Goal: Information Seeking & Learning: Learn about a topic

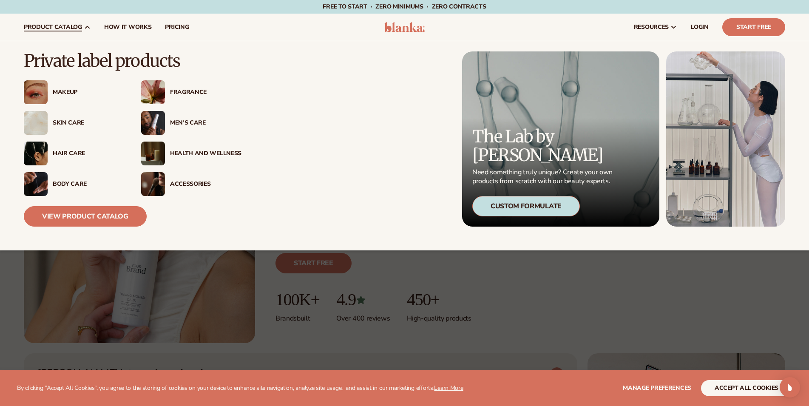
click at [71, 28] on span "product catalog" at bounding box center [53, 27] width 58 height 7
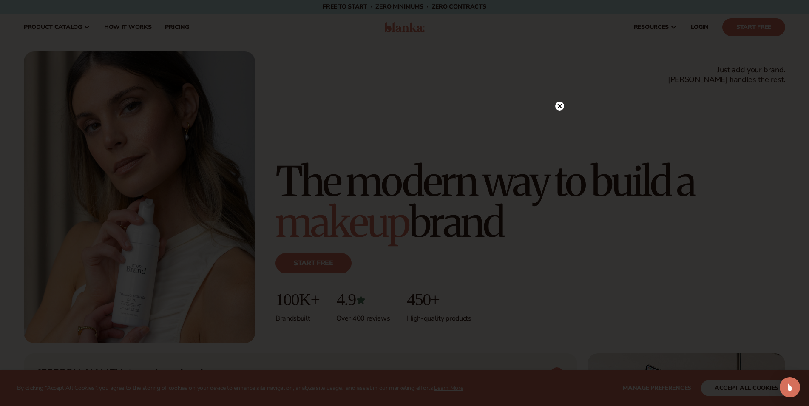
click at [559, 104] on circle at bounding box center [559, 106] width 9 height 9
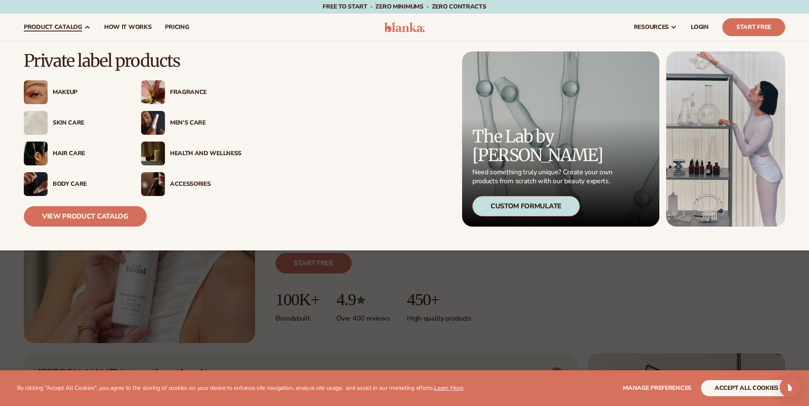
click at [46, 89] on img at bounding box center [36, 92] width 24 height 24
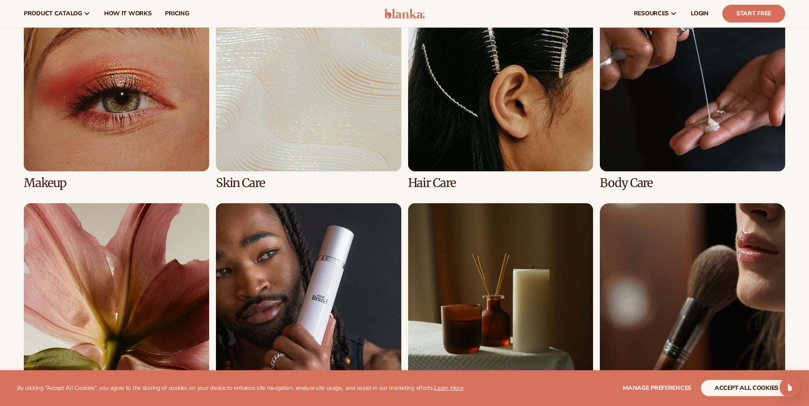
scroll to position [607, 0]
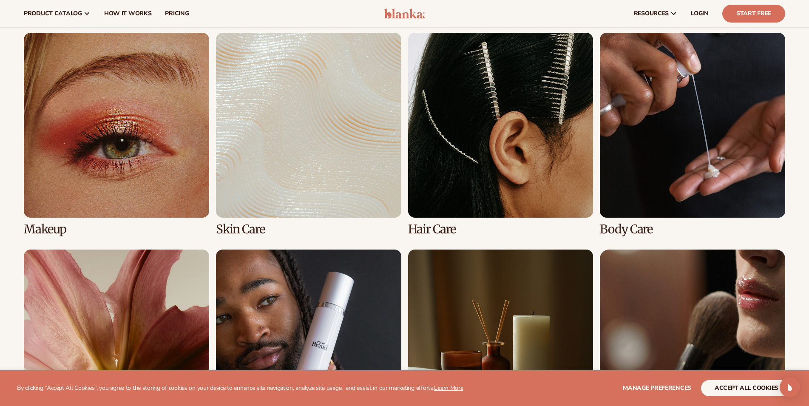
click at [131, 159] on link "1 / 8" at bounding box center [116, 135] width 185 height 204
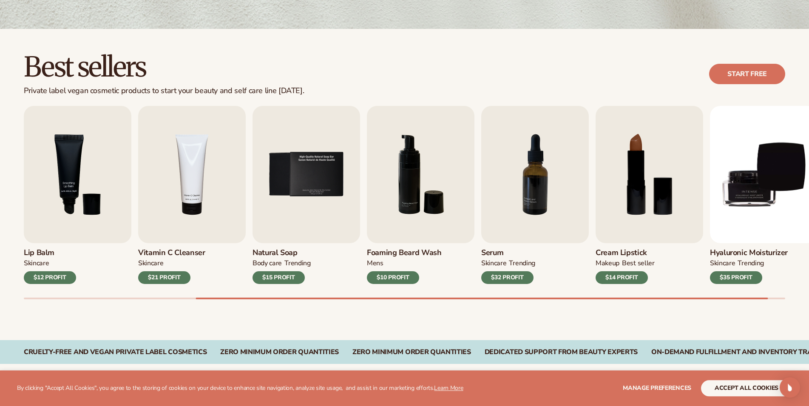
scroll to position [217, 0]
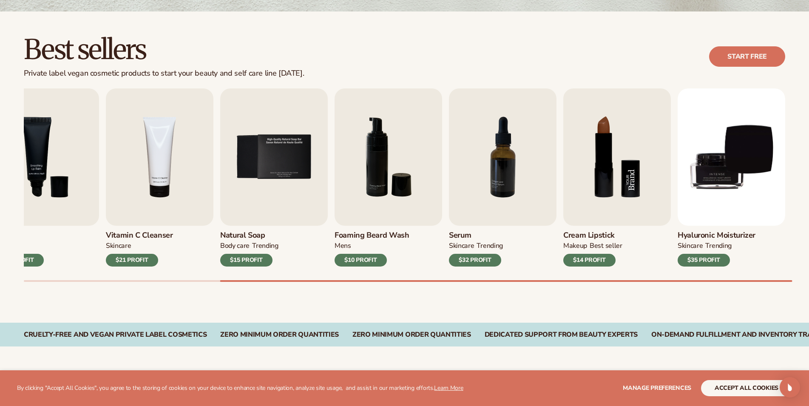
click at [624, 168] on img "8 / 9" at bounding box center [618, 156] width 108 height 137
click at [628, 160] on img "8 / 9" at bounding box center [618, 156] width 108 height 137
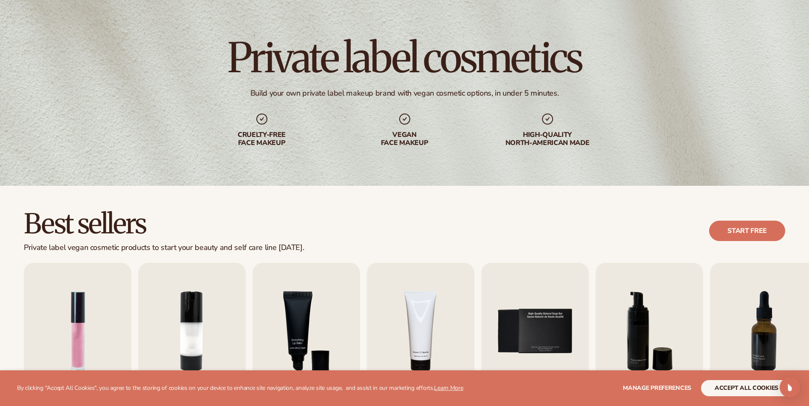
scroll to position [0, 0]
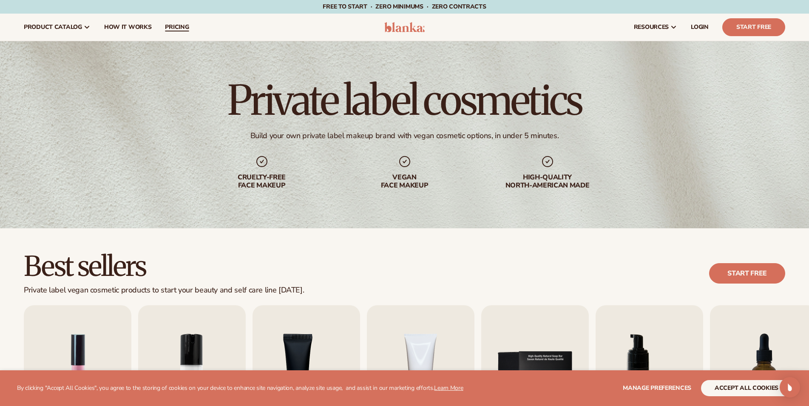
click at [180, 24] on span "pricing" at bounding box center [177, 27] width 24 height 7
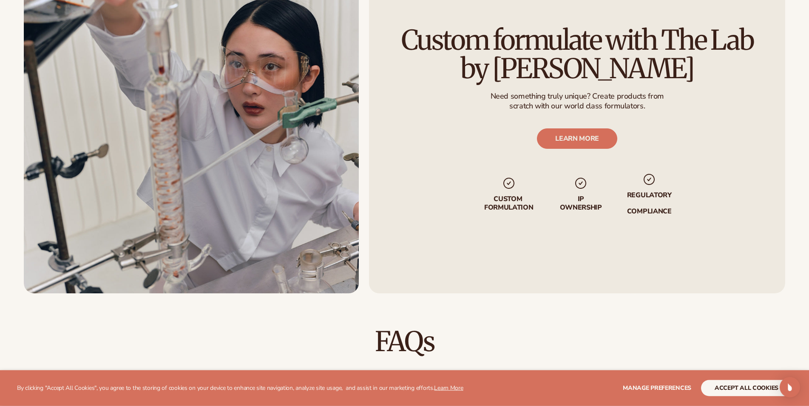
scroll to position [1171, 0]
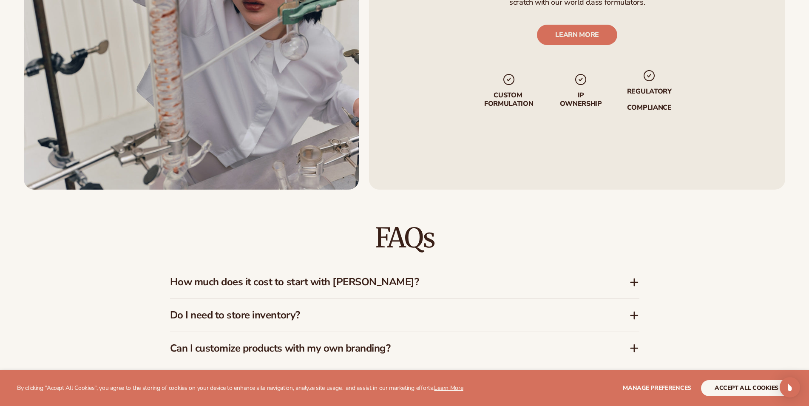
click at [534, 280] on h3 "How much does it cost to start with [PERSON_NAME]?" at bounding box center [387, 282] width 434 height 12
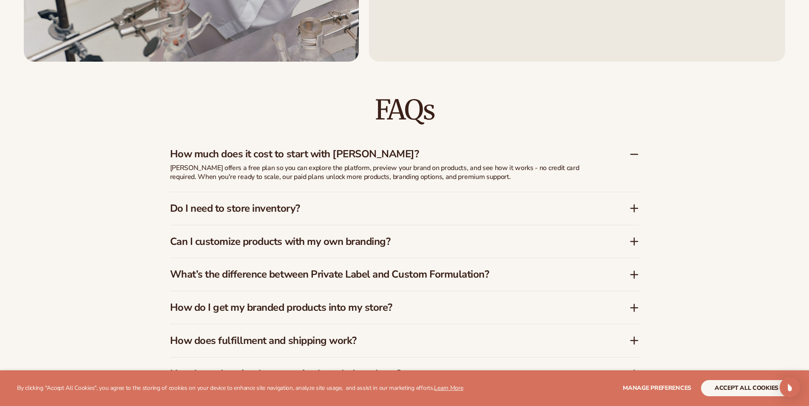
scroll to position [1301, 0]
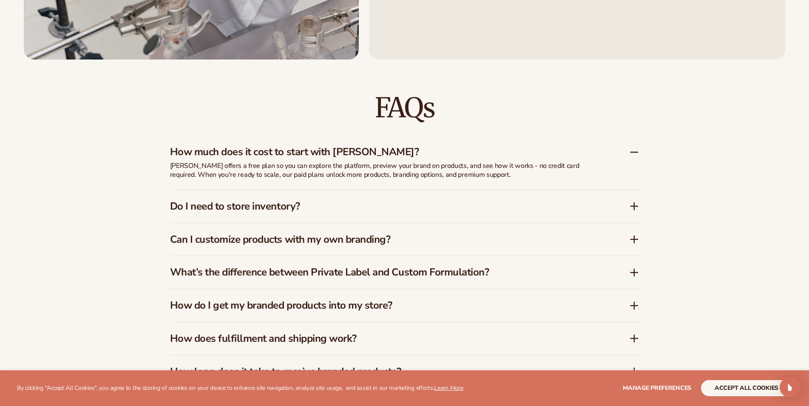
click at [429, 243] on h3 "Can I customize products with my own branding?" at bounding box center [387, 239] width 434 height 12
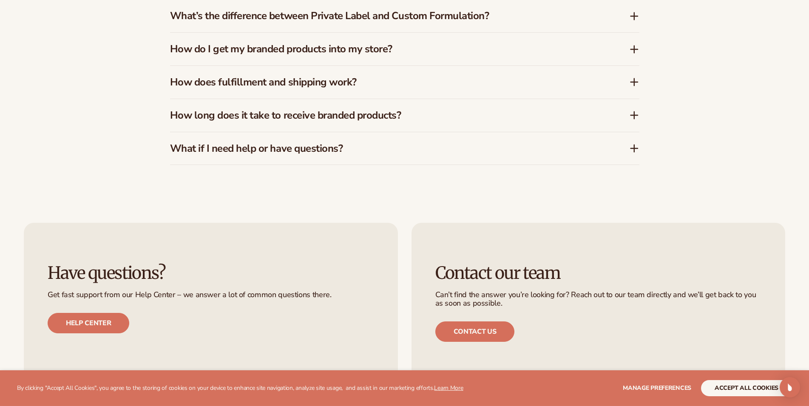
scroll to position [1562, 0]
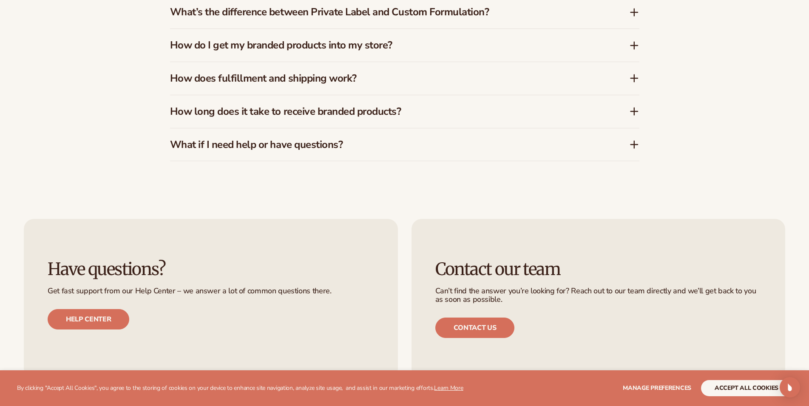
click at [266, 121] on div "How long does it take to receive branded products?" at bounding box center [405, 111] width 470 height 33
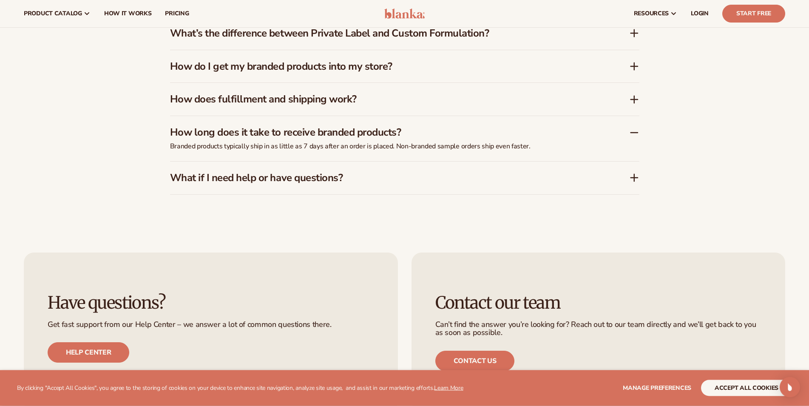
scroll to position [1388, 0]
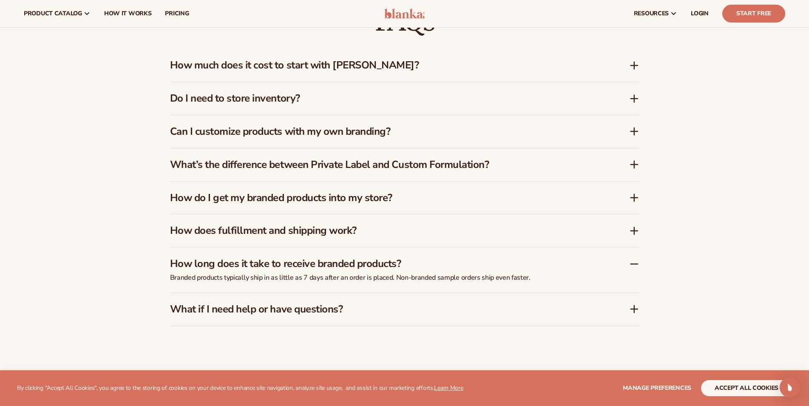
click at [304, 199] on h3 "How do I get my branded products into my store?" at bounding box center [387, 198] width 434 height 12
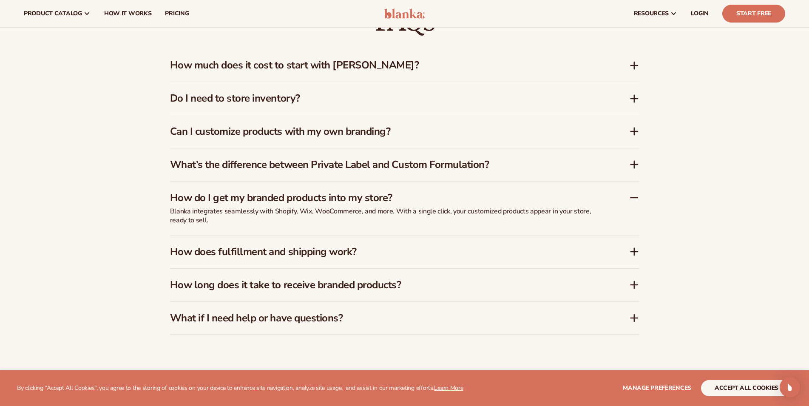
click at [284, 134] on h3 "Can I customize products with my own branding?" at bounding box center [387, 131] width 434 height 12
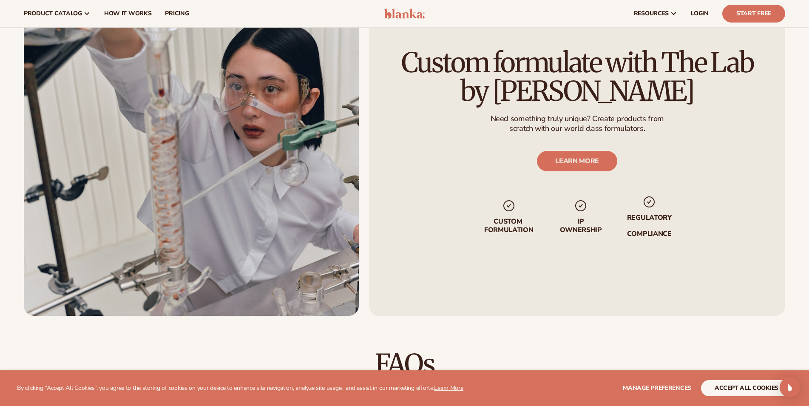
scroll to position [998, 0]
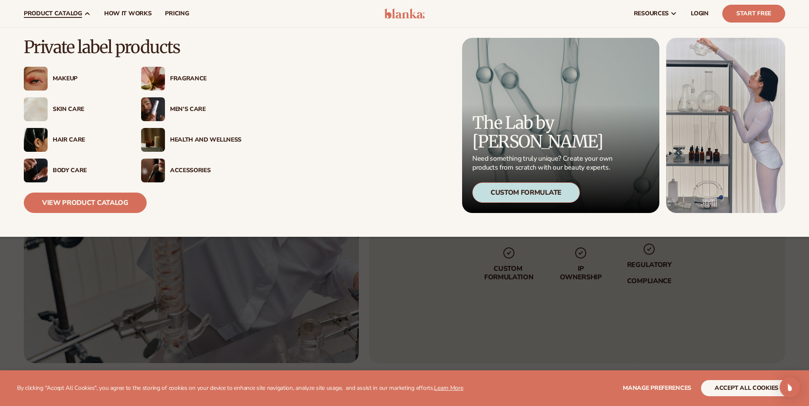
click at [168, 82] on div "Fragrance" at bounding box center [203, 78] width 77 height 7
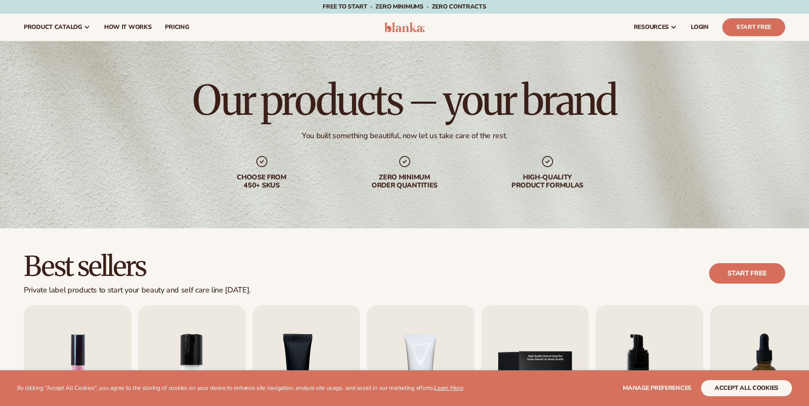
scroll to position [217, 0]
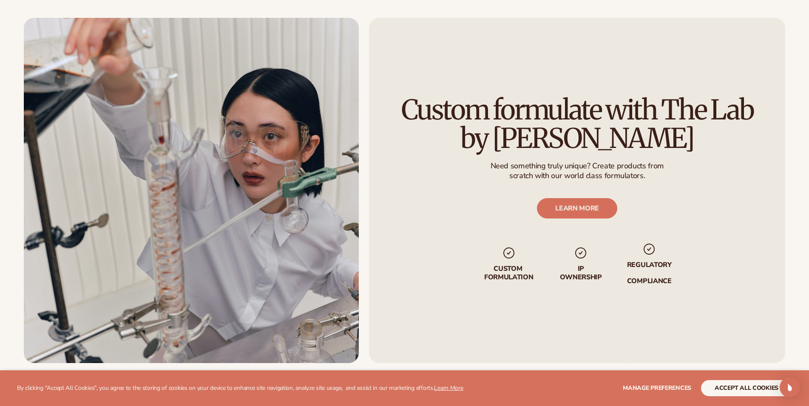
scroll to position [1494, 0]
